Goal: Transaction & Acquisition: Purchase product/service

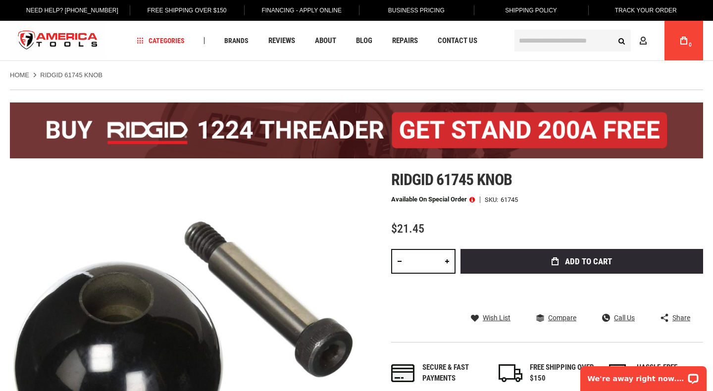
click at [546, 41] on input "text" at bounding box center [573, 41] width 116 height 22
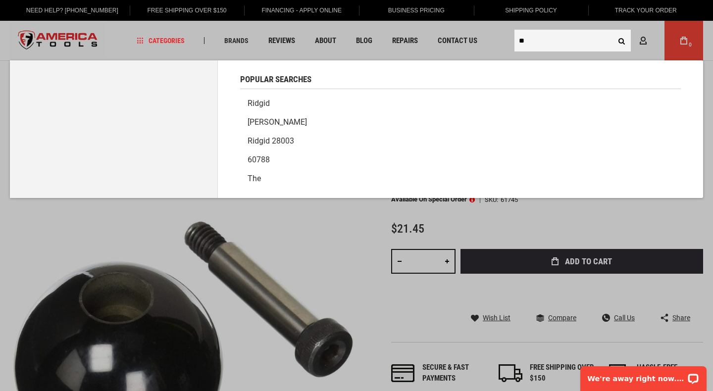
type input "**"
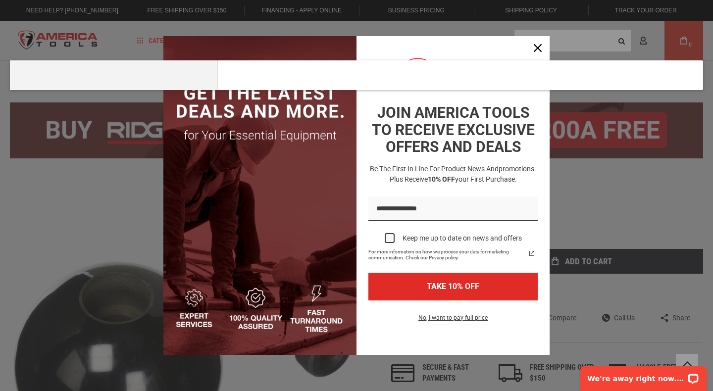
scroll to position [313, 0]
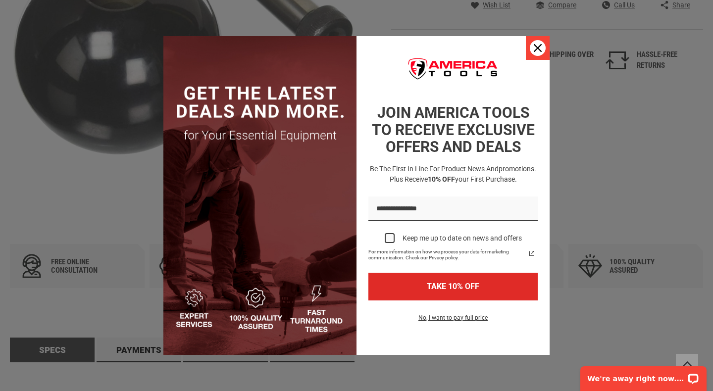
click at [540, 47] on icon "close icon" at bounding box center [538, 48] width 8 height 8
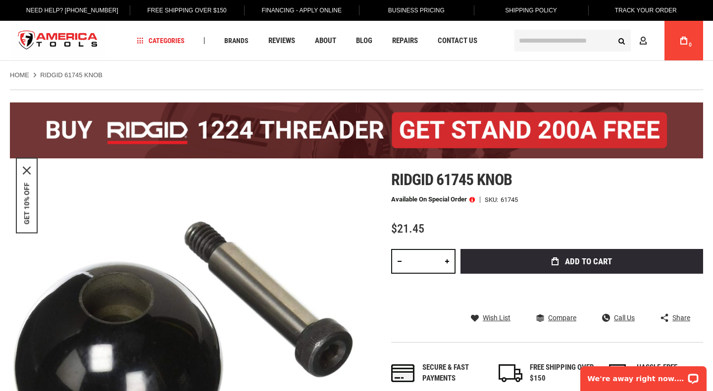
scroll to position [1, 0]
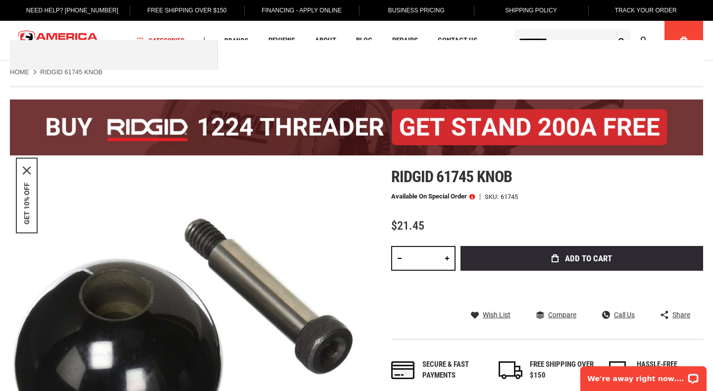
type input "**********"
click at [622, 41] on button "Search" at bounding box center [621, 40] width 19 height 19
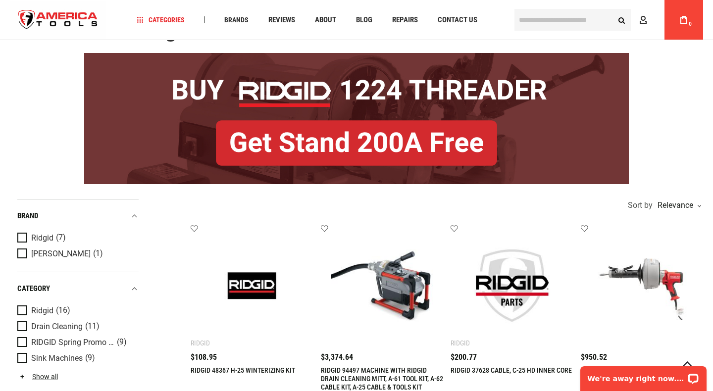
scroll to position [72, 0]
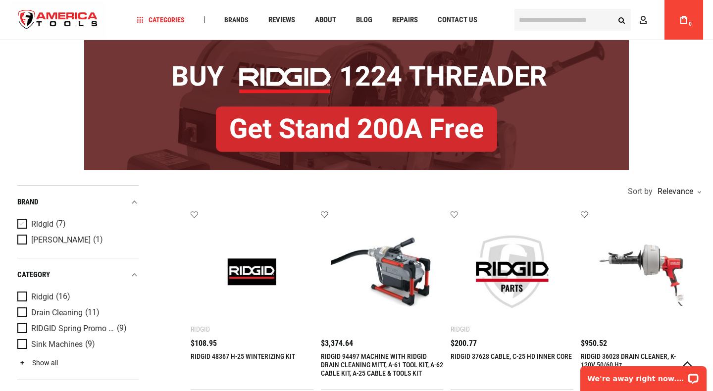
click at [22, 222] on span "Product Filters" at bounding box center [24, 224] width 14 height 11
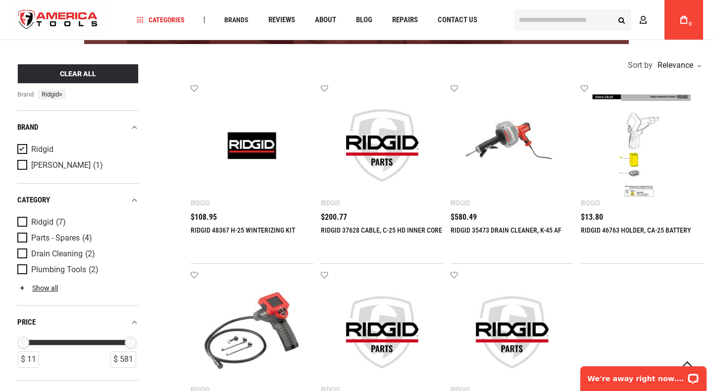
scroll to position [198, 0]
click at [22, 252] on span "Product Filters" at bounding box center [24, 254] width 14 height 11
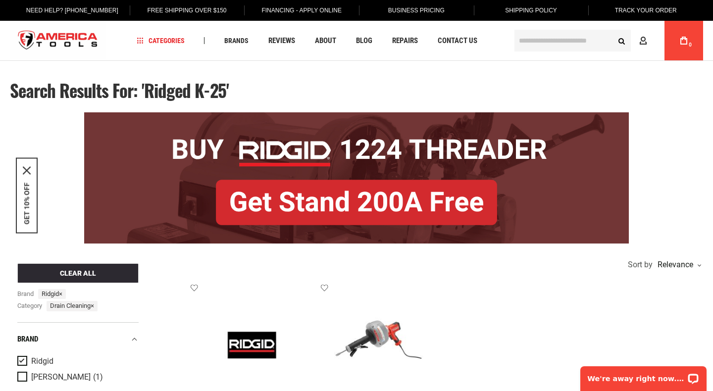
scroll to position [0, 0]
